Goal: Information Seeking & Learning: Understand process/instructions

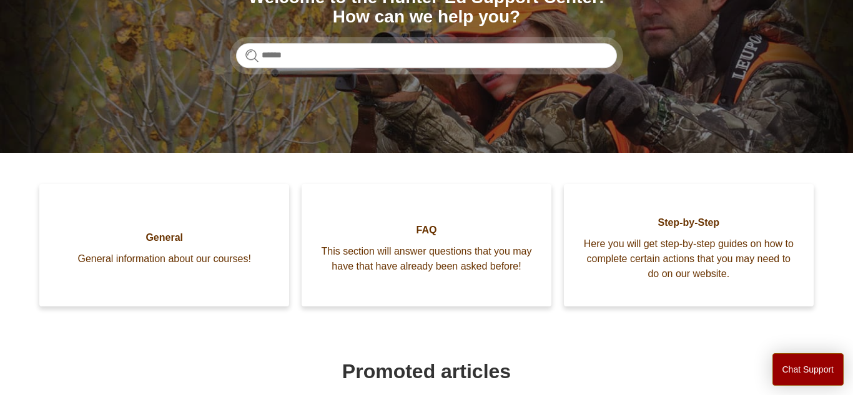
scroll to position [177, 0]
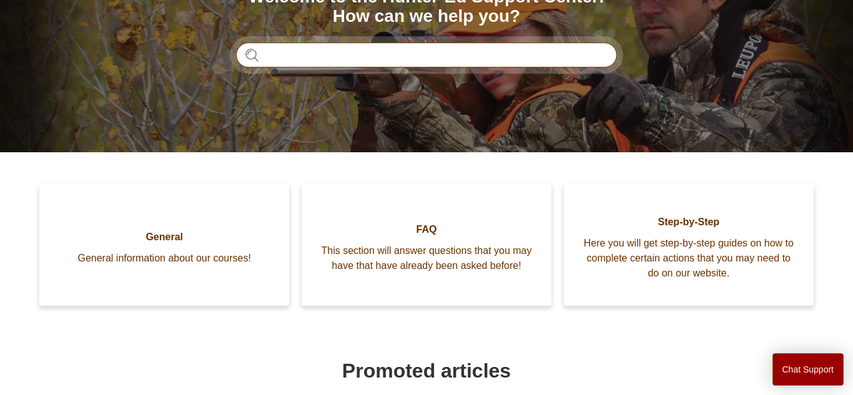
click at [410, 57] on input "Search" at bounding box center [426, 54] width 381 height 25
type input "********"
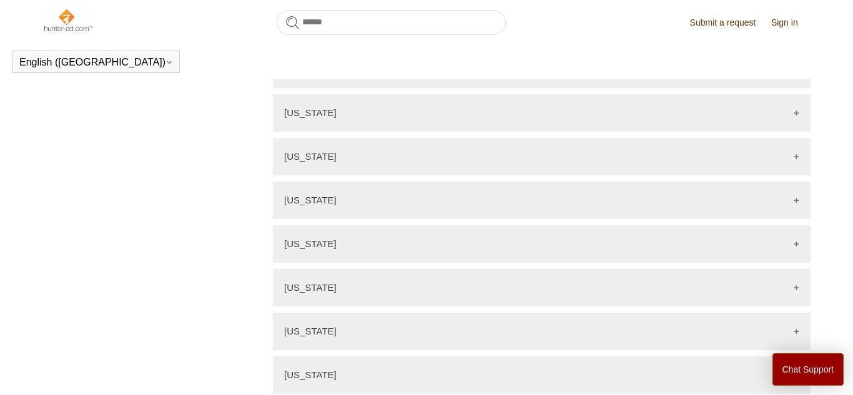
scroll to position [1027, 0]
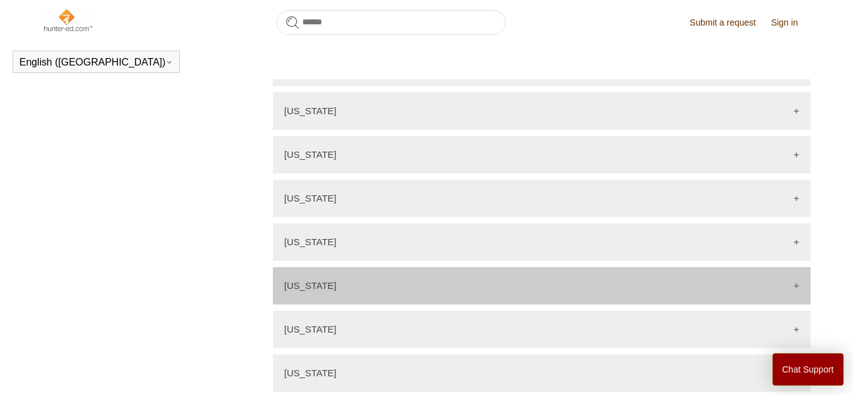
click at [797, 267] on div "[US_STATE]" at bounding box center [542, 285] width 538 height 37
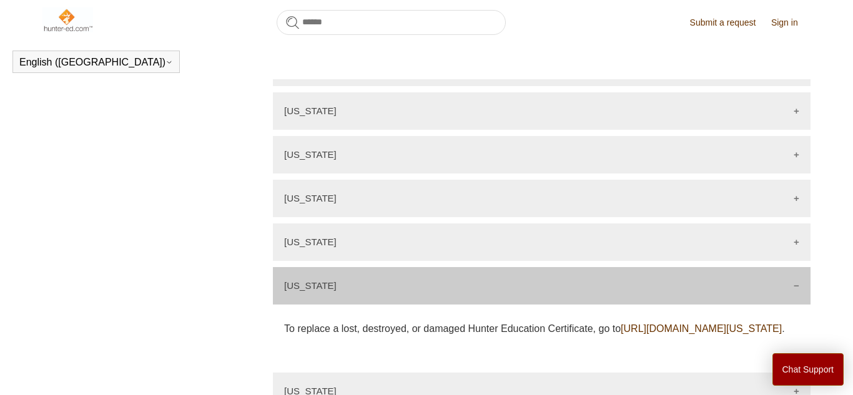
click at [621, 328] on link "[URL][DOMAIN_NAME][US_STATE]" at bounding box center [701, 328] width 161 height 11
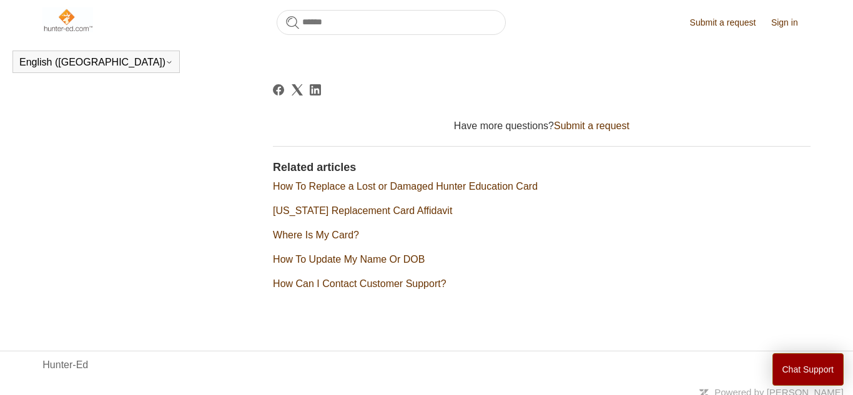
scroll to position [2133, 0]
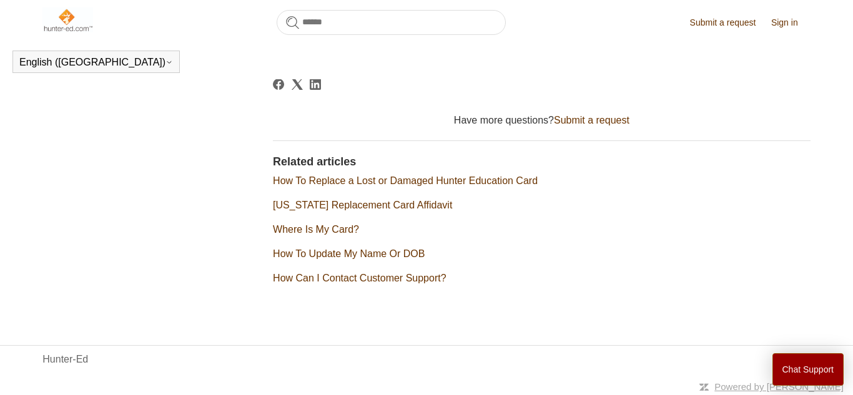
click at [365, 255] on link "How To Update My Name Or DOB" at bounding box center [349, 253] width 152 height 11
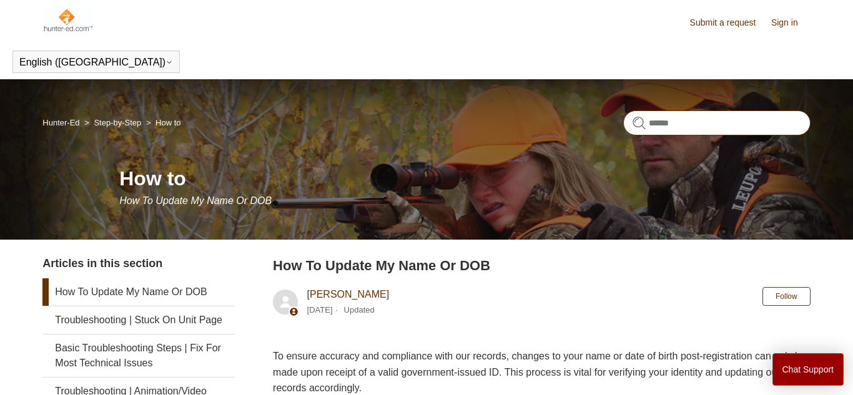
click at [662, 120] on input "Search" at bounding box center [716, 123] width 187 height 25
